Goal: Task Accomplishment & Management: Use online tool/utility

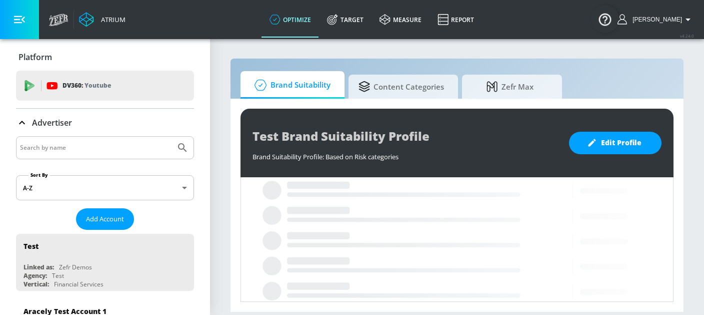
click at [29, 149] on input "Search by name" at bounding box center [96, 147] width 152 height 13
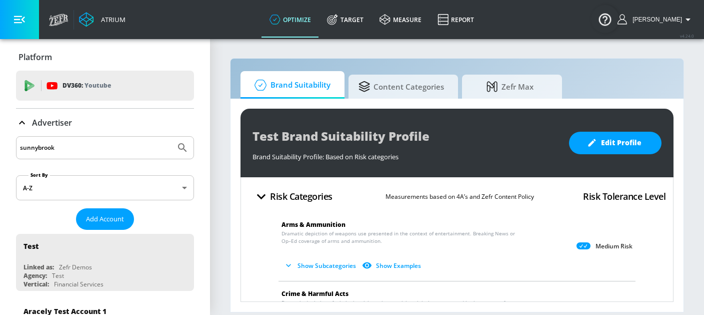
type input "sunnybrook"
click at [172, 137] on button "Submit Search" at bounding box center [183, 148] width 22 height 22
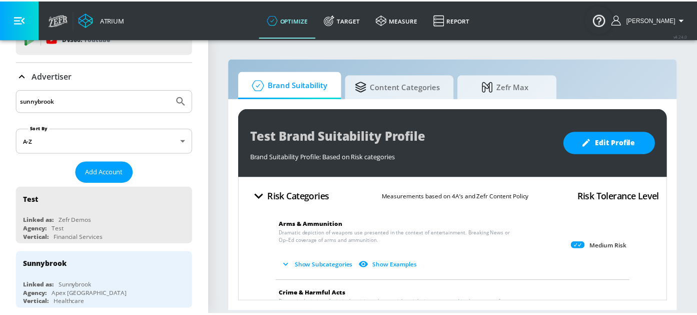
scroll to position [96, 0]
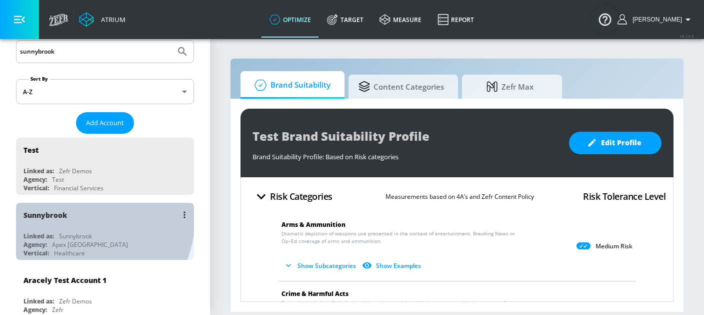
click at [63, 213] on div "Sunnybrook" at bounding box center [46, 215] width 44 height 10
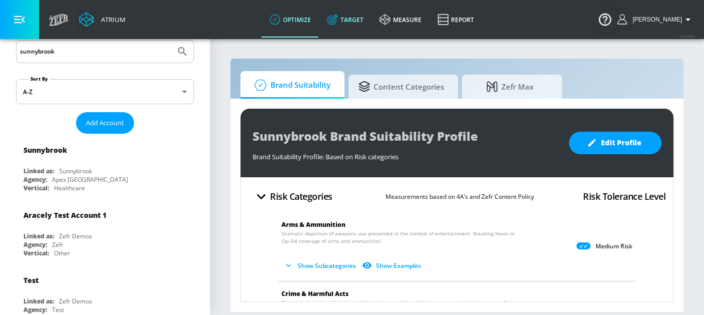
click at [369, 19] on link "Target" at bounding box center [345, 20] width 53 height 36
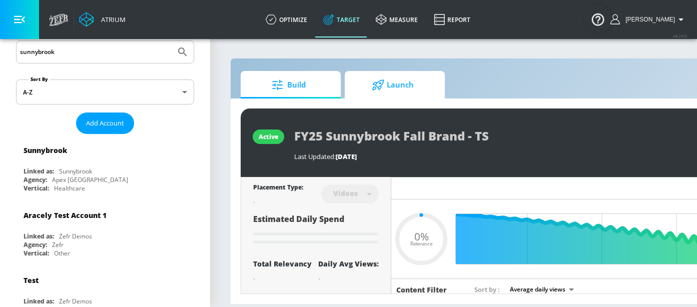
type input "0.05"
click at [402, 85] on span "Launch" at bounding box center [393, 85] width 76 height 24
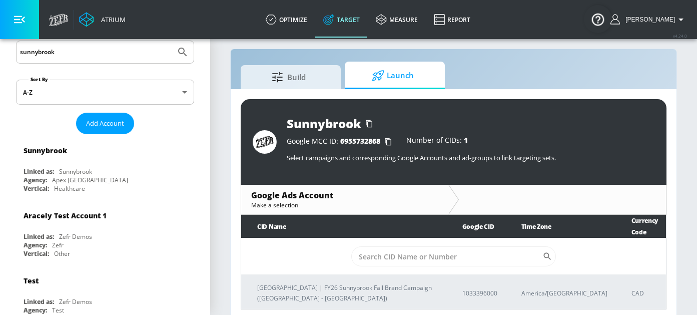
scroll to position [15, 0]
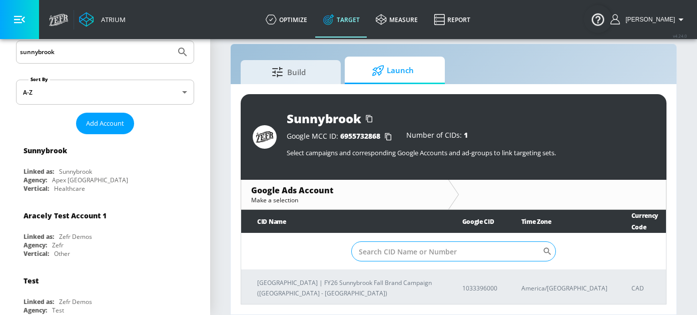
click at [380, 241] on input "Sort By" at bounding box center [446, 251] width 191 height 20
paste input "103-339-6000"
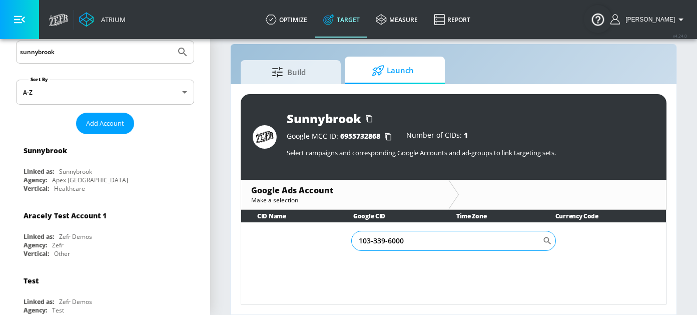
click at [373, 242] on input "103-339-6000" at bounding box center [446, 241] width 191 height 20
click at [385, 243] on input "103339-6000" at bounding box center [446, 241] width 191 height 20
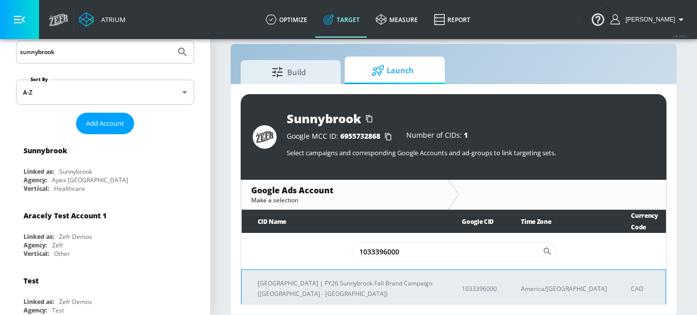
type input "1033396000"
click at [333, 278] on p "[GEOGRAPHIC_DATA] | FY26 Sunnybrook Fall Brand Campaign ([GEOGRAPHIC_DATA] - [G…" at bounding box center [348, 288] width 180 height 21
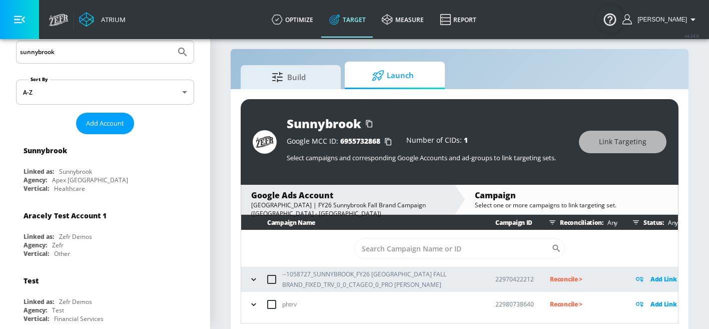
scroll to position [15, 0]
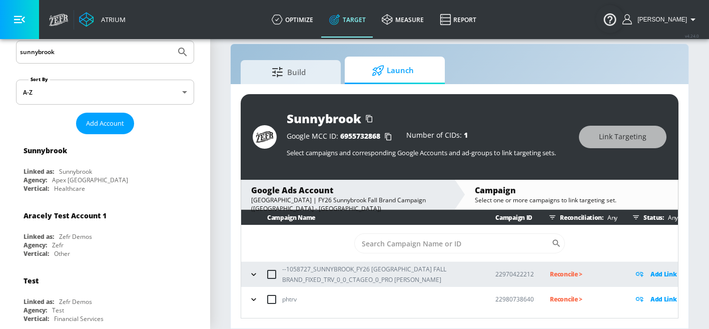
click at [250, 278] on icon "button" at bounding box center [254, 274] width 10 height 10
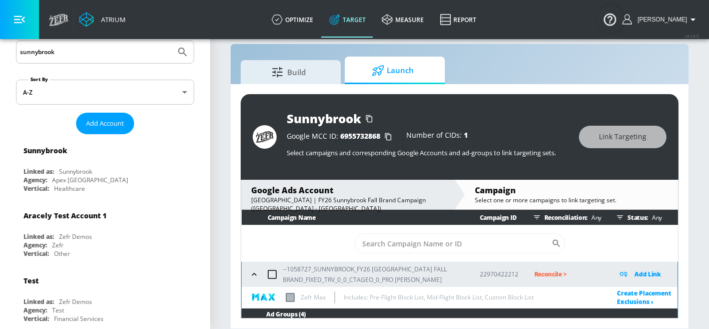
scroll to position [96, 0]
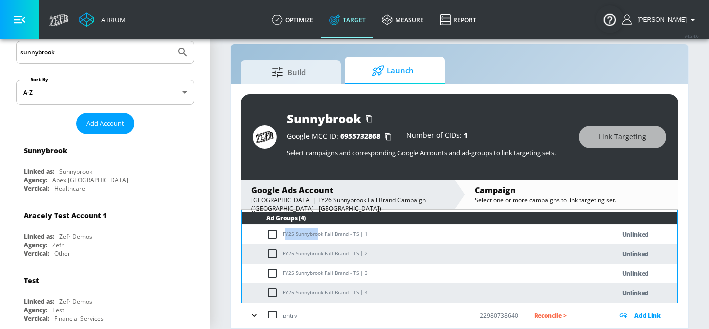
drag, startPoint x: 284, startPoint y: 235, endPoint x: 337, endPoint y: 228, distance: 53.0
click at [319, 234] on td "FY25 Sunnybrook Fall Brand - TS | 1" at bounding box center [418, 235] width 353 height 20
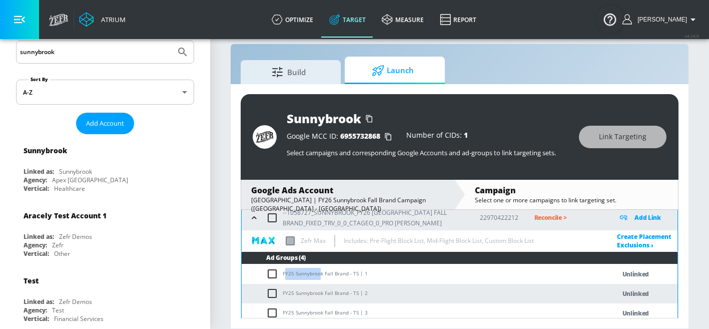
scroll to position [0, 0]
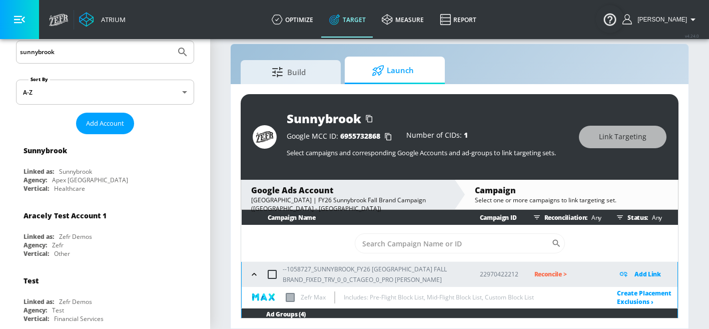
click at [642, 271] on p "Add Link" at bounding box center [647, 274] width 27 height 12
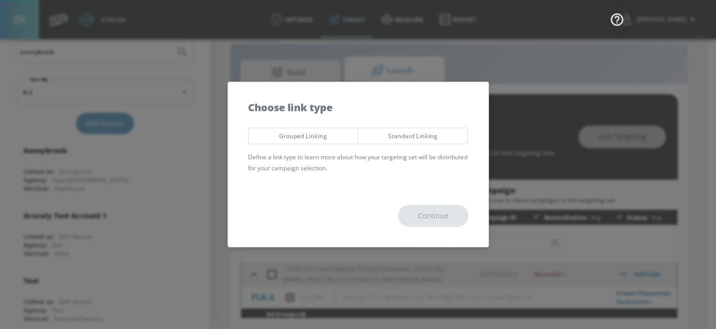
click at [294, 135] on span "Grouped Linking" at bounding box center [303, 136] width 95 height 11
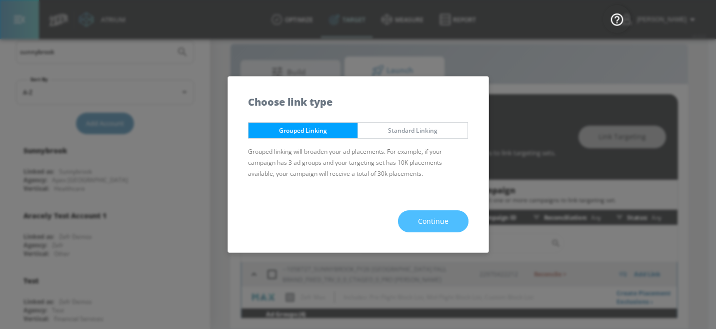
click at [437, 221] on span "Continue" at bounding box center [433, 221] width 31 height 13
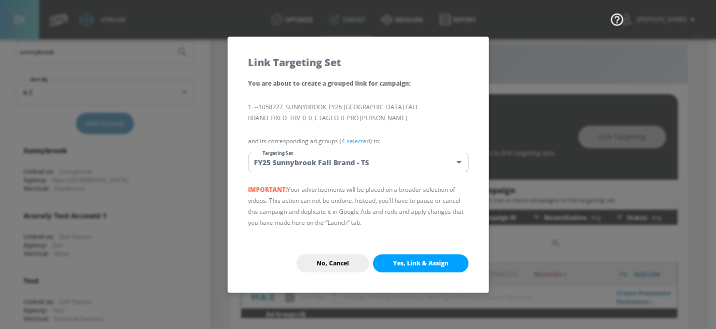
click at [305, 161] on body "Atrium optimize Target measure Report optimize Target measure Report v 4.24.0 […" at bounding box center [358, 156] width 716 height 343
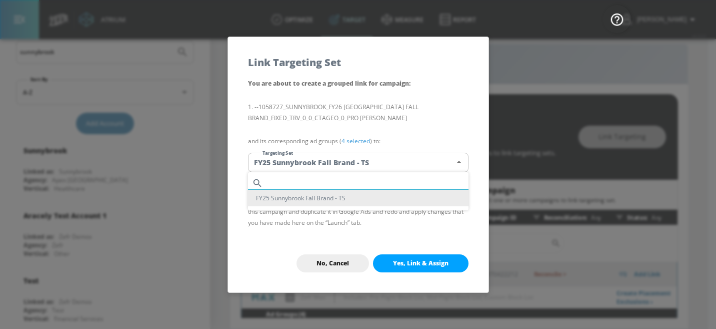
click at [302, 180] on input "text" at bounding box center [368, 183] width 202 height 14
paste input "FY25 Sunnybrook Fall Brand - TS"
type input "FY25 Sunnybrook Fall Brand - TS"
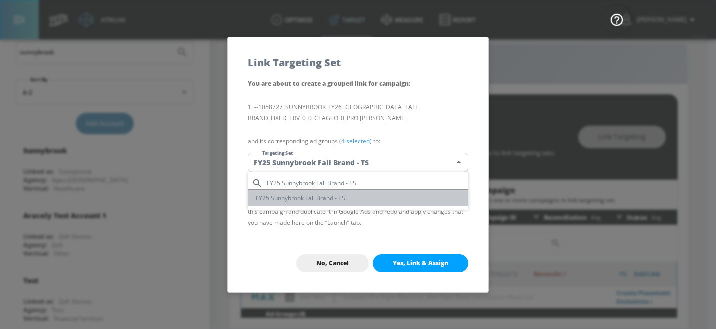
click at [304, 204] on li "FY25 Sunnybrook Fall Brand - TS" at bounding box center [358, 198] width 221 height 17
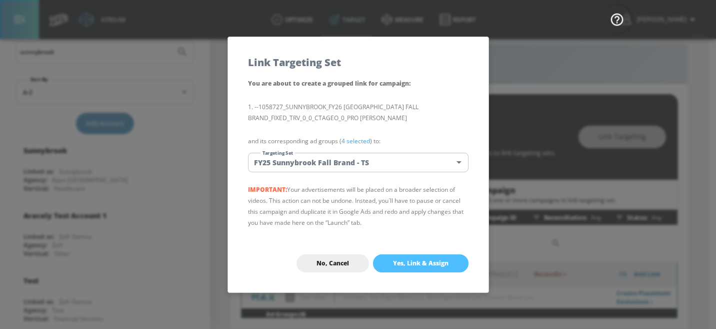
click at [422, 266] on span "Yes, Link & Assign" at bounding box center [421, 263] width 56 height 8
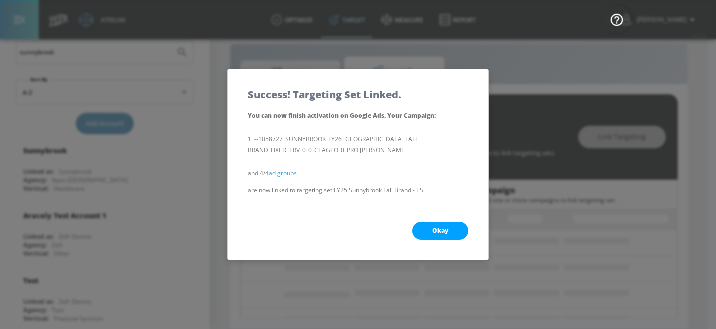
click at [454, 229] on button "Okay" at bounding box center [441, 231] width 56 height 18
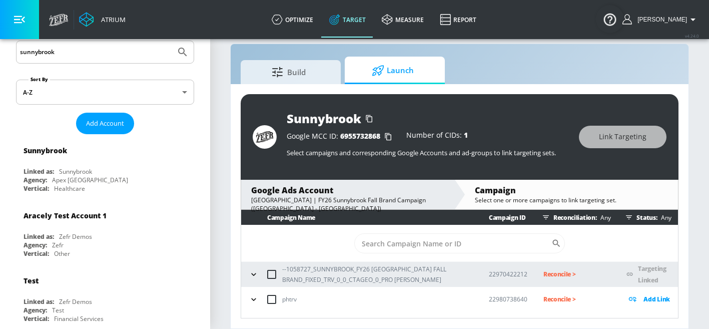
click at [548, 271] on p "Reconcile >" at bounding box center [577, 274] width 68 height 12
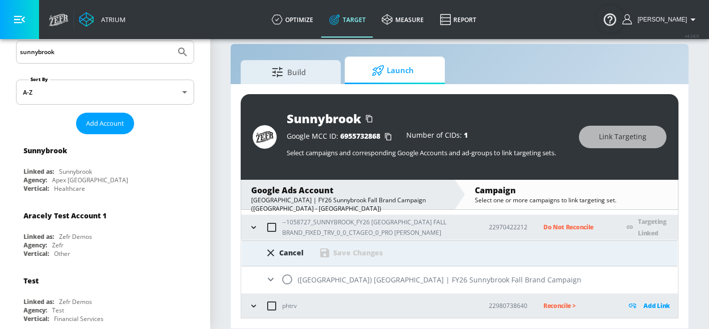
scroll to position [47, 0]
click at [286, 283] on input "radio" at bounding box center [287, 279] width 21 height 21
radio input "true"
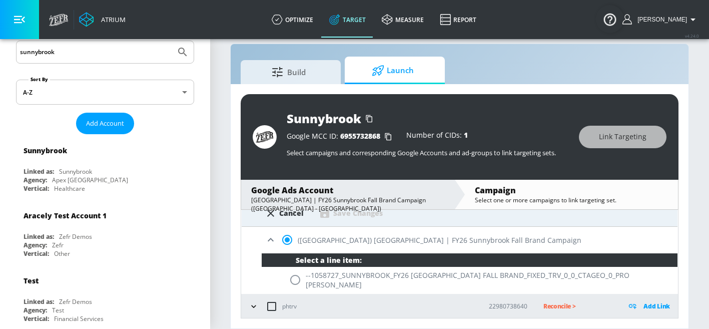
scroll to position [87, 0]
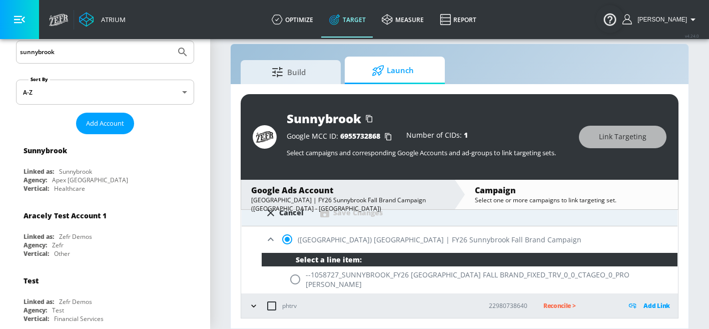
click at [298, 280] on input "radio" at bounding box center [295, 279] width 21 height 21
radio input "true"
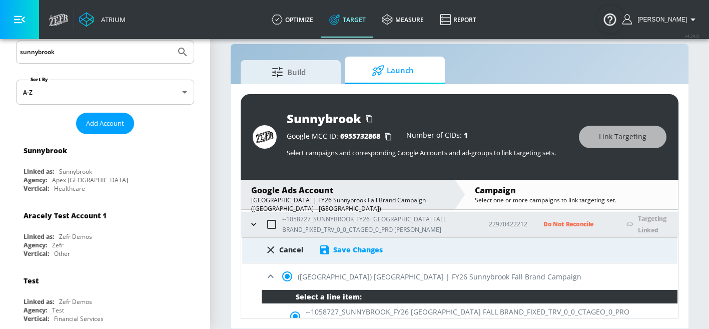
scroll to position [10, 0]
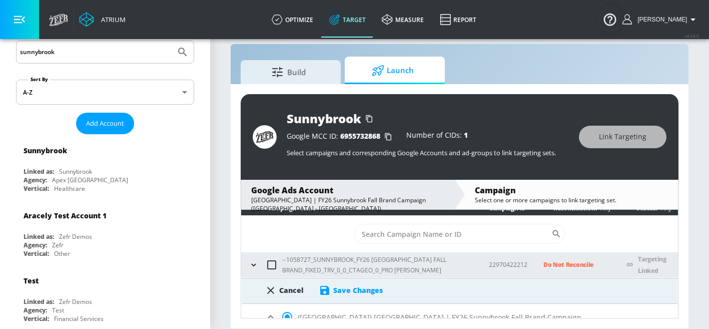
click at [376, 294] on div "Save Changes" at bounding box center [358, 290] width 50 height 10
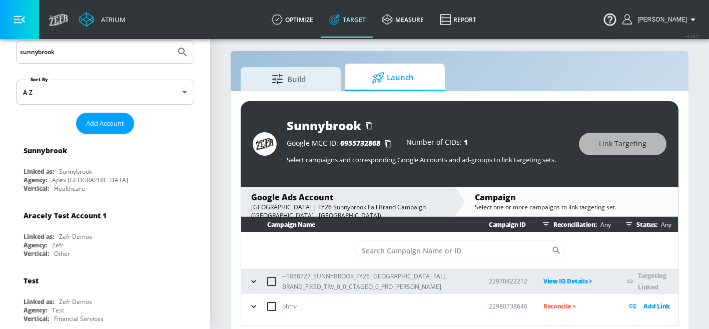
scroll to position [15, 0]
